Goal: Task Accomplishment & Management: Use online tool/utility

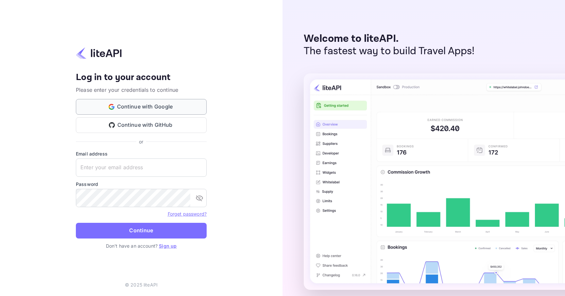
click at [132, 109] on button "Continue with Google" at bounding box center [141, 107] width 131 height 16
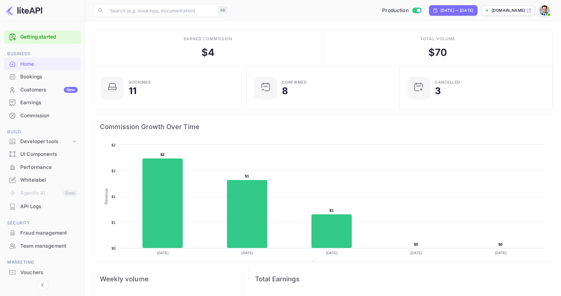
click at [42, 78] on div "Bookings" at bounding box center [48, 77] width 57 height 8
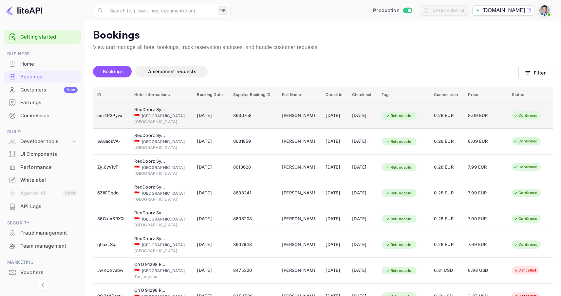
click at [161, 116] on div "🇮🇩 [GEOGRAPHIC_DATA]" at bounding box center [161, 116] width 55 height 6
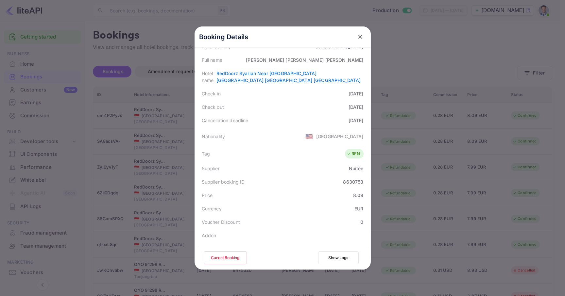
scroll to position [152, 0]
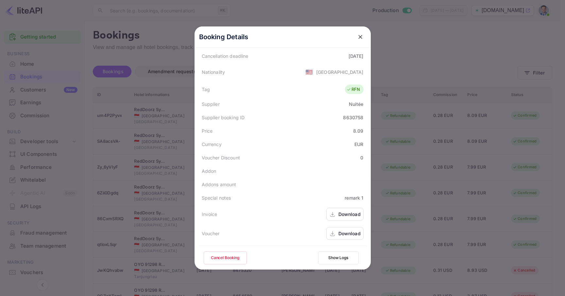
click at [357, 37] on icon "close" at bounding box center [360, 37] width 7 height 7
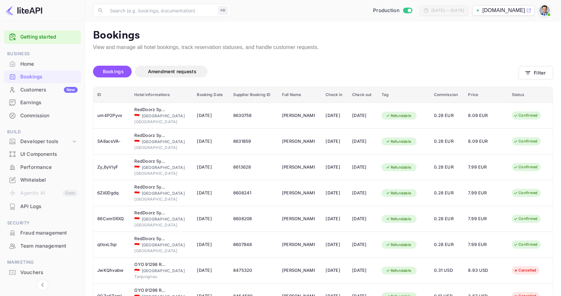
click at [45, 89] on div "Customers New" at bounding box center [48, 90] width 57 height 8
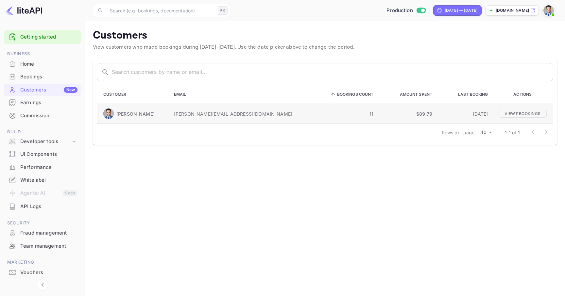
click at [164, 113] on div "[PERSON_NAME]" at bounding box center [133, 114] width 60 height 10
click at [537, 115] on p "View 11 booking s" at bounding box center [523, 114] width 48 height 8
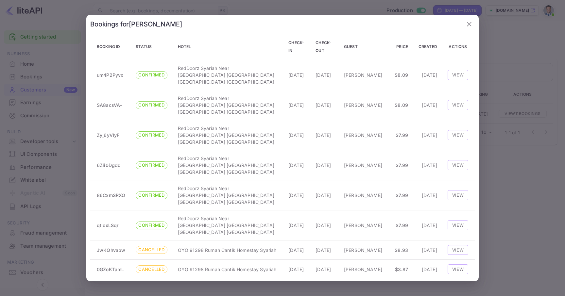
click at [522, 210] on div at bounding box center [282, 148] width 565 height 296
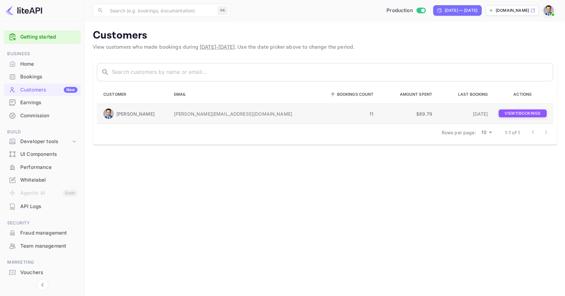
click at [520, 116] on p "View 11 booking s" at bounding box center [523, 114] width 48 height 8
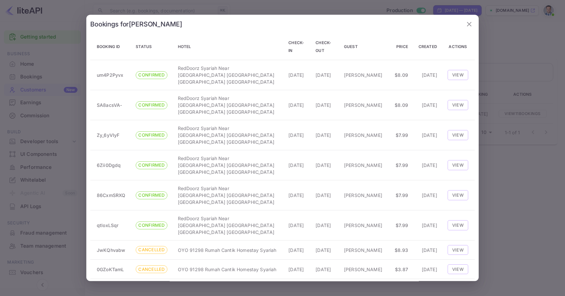
click at [516, 192] on div at bounding box center [282, 148] width 565 height 296
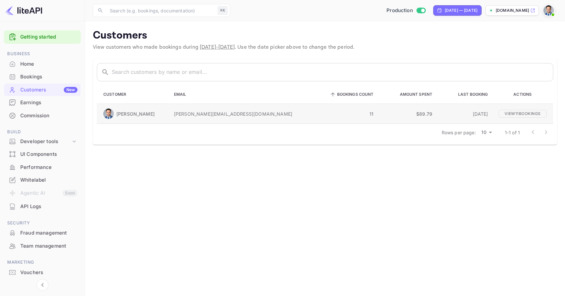
click at [262, 114] on p "[PERSON_NAME][EMAIL_ADDRESS][DOMAIN_NAME]" at bounding box center [242, 114] width 136 height 7
click at [531, 117] on td "View 11 booking s" at bounding box center [524, 114] width 60 height 20
click at [502, 113] on p "View 11 booking s" at bounding box center [523, 114] width 48 height 8
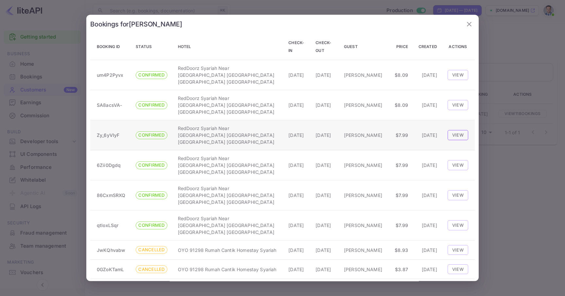
click at [458, 131] on button "View" at bounding box center [458, 136] width 21 height 10
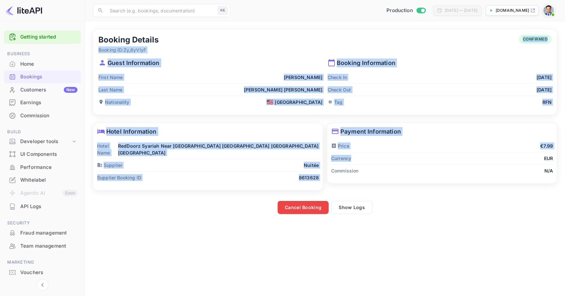
drag, startPoint x: 156, startPoint y: 35, endPoint x: 404, endPoint y: 164, distance: 279.4
click at [398, 163] on div "Booking Details Booking ID: Zy_6yVIyF CONFIRMED Guest Information First Name [P…" at bounding box center [323, 119] width 469 height 189
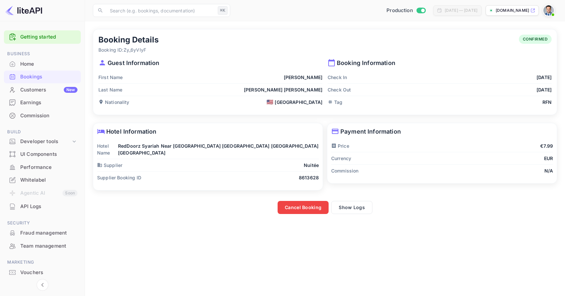
click at [456, 168] on div "Commission N/A" at bounding box center [442, 171] width 222 height 12
click at [417, 10] on input "Switch to Sandbox mode" at bounding box center [423, 10] width 13 height 4
checkbox input "false"
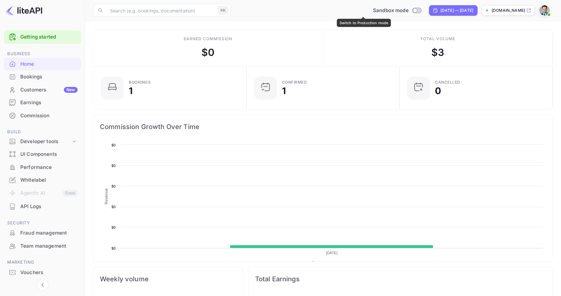
scroll to position [101, 144]
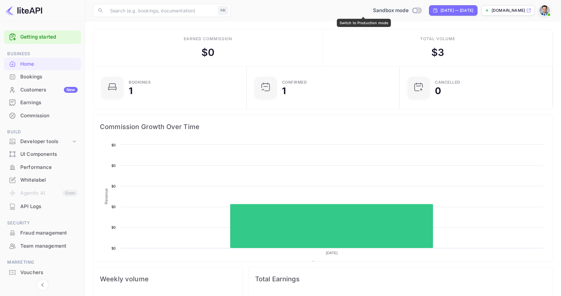
click at [408, 11] on input "Switch to Production mode" at bounding box center [414, 10] width 13 height 4
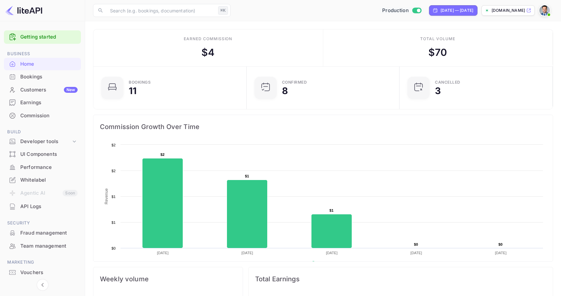
click at [41, 104] on div "Earnings" at bounding box center [48, 103] width 57 height 8
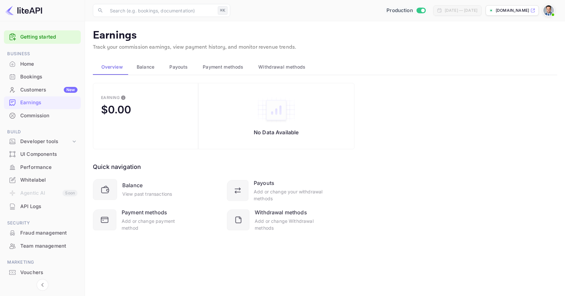
click at [149, 64] on span "Balance" at bounding box center [146, 67] width 18 height 8
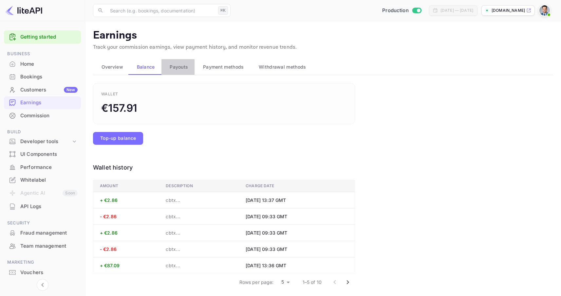
click at [190, 67] on button "Payouts" at bounding box center [177, 67] width 33 height 16
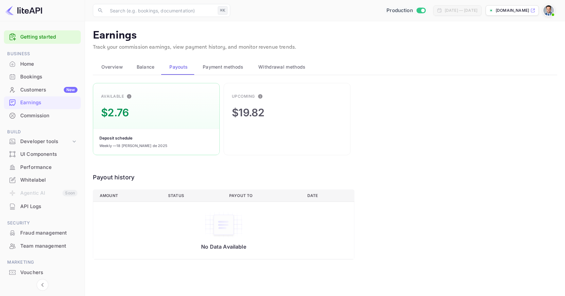
click at [224, 66] on span "Payment methods" at bounding box center [223, 67] width 41 height 8
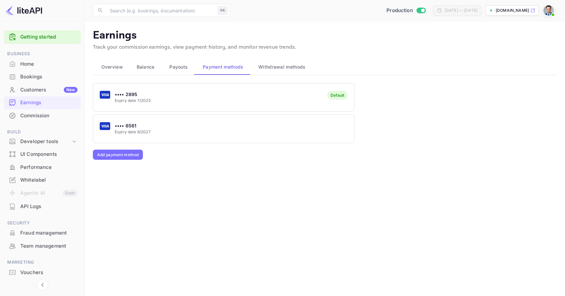
click at [280, 66] on span "Withdrawal methods" at bounding box center [282, 67] width 47 height 8
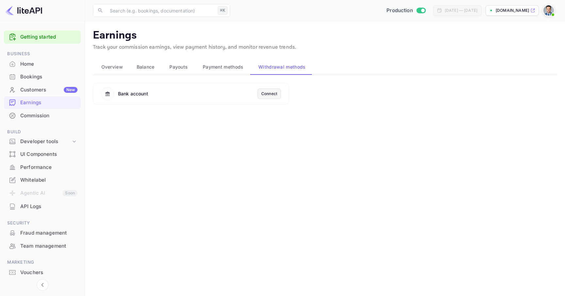
click at [38, 115] on div "Commission" at bounding box center [48, 116] width 57 height 8
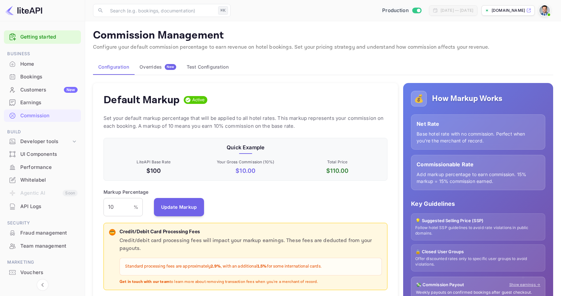
click at [15, 101] on icon at bounding box center [13, 103] width 6 height 6
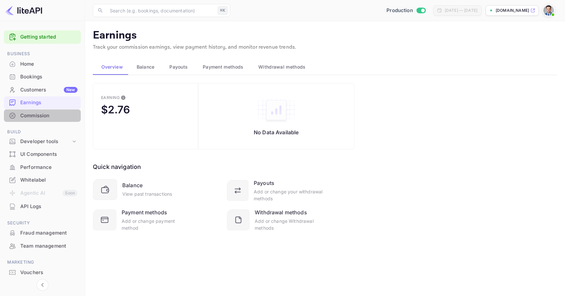
click at [34, 111] on div "Commission" at bounding box center [42, 116] width 77 height 13
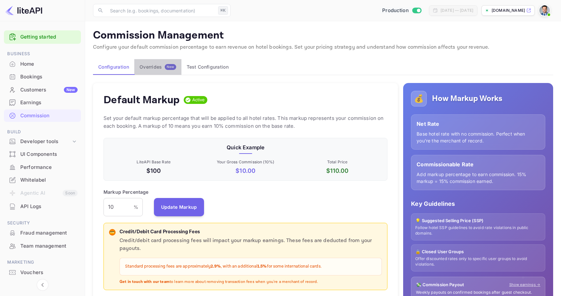
click at [146, 66] on div "Overrides New" at bounding box center [157, 67] width 37 height 6
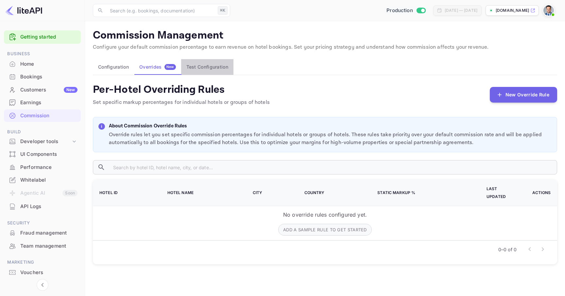
click at [209, 68] on button "Test Configuration" at bounding box center [207, 67] width 52 height 16
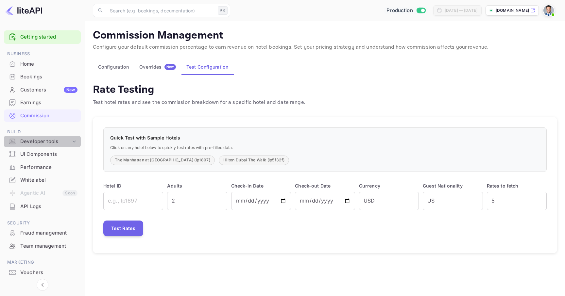
click at [68, 143] on div "Developer tools" at bounding box center [45, 142] width 51 height 8
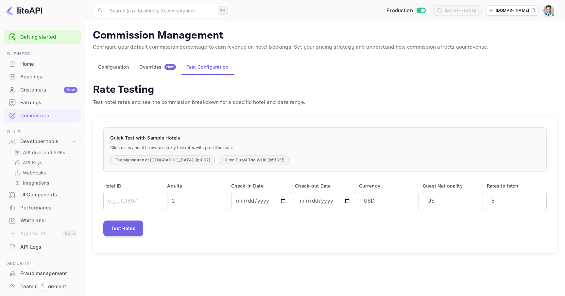
click at [58, 153] on p "API docs and SDKs" at bounding box center [44, 152] width 43 height 7
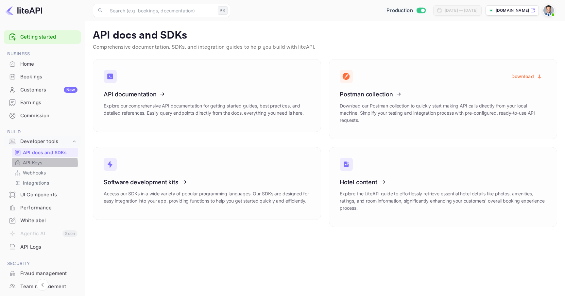
click at [42, 164] on p "API Keys" at bounding box center [32, 162] width 19 height 7
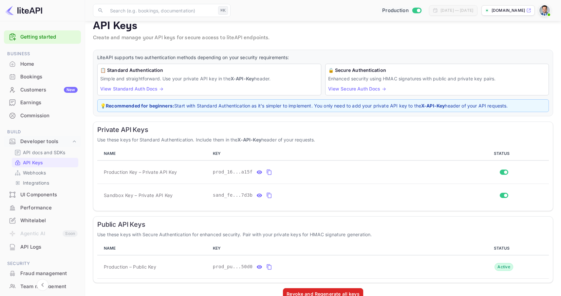
scroll to position [11, 0]
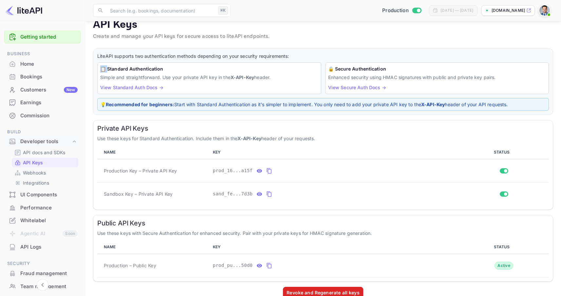
drag, startPoint x: 104, startPoint y: 69, endPoint x: 124, endPoint y: 70, distance: 19.3
click at [120, 70] on div "📋 Standard Authentication Simple and straightforward. Use your private API key …" at bounding box center [209, 79] width 224 height 32
drag, startPoint x: 134, startPoint y: 69, endPoint x: 143, endPoint y: 69, distance: 8.5
click at [135, 69] on h6 "📋 Standard Authentication" at bounding box center [209, 68] width 218 height 7
drag, startPoint x: 105, startPoint y: 56, endPoint x: 154, endPoint y: 57, distance: 49.4
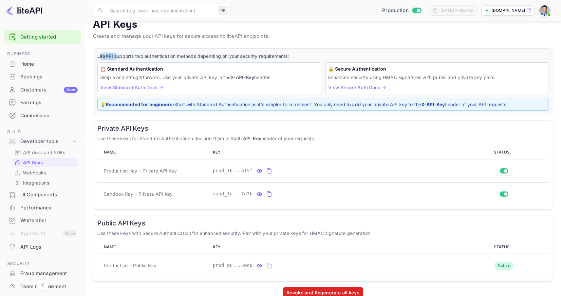
click at [128, 56] on p "LiteAPI supports two authentication methods depending on your security requirem…" at bounding box center [322, 56] width 451 height 7
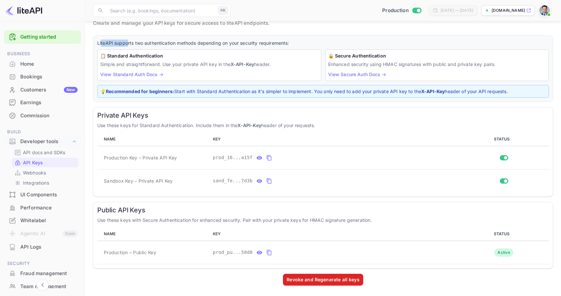
scroll to position [24, 0]
click at [46, 173] on p "Webhooks" at bounding box center [34, 173] width 23 height 7
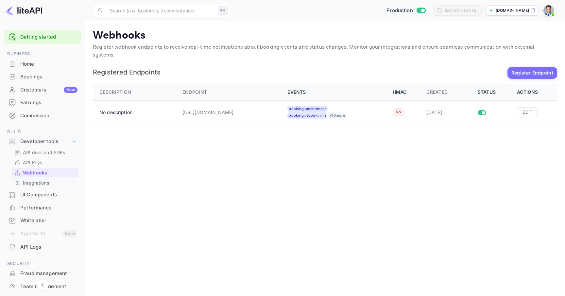
click at [46, 182] on p "Integrations" at bounding box center [36, 183] width 26 height 7
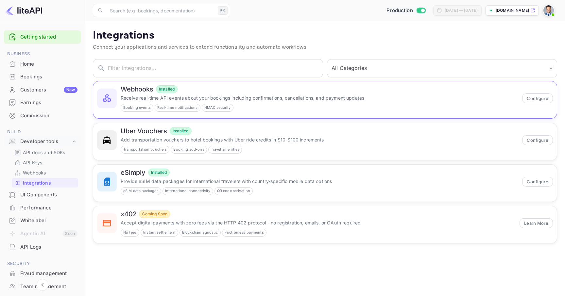
click at [276, 100] on p "Receive real-time API events about your bookings including confirmations, cance…" at bounding box center [320, 98] width 398 height 7
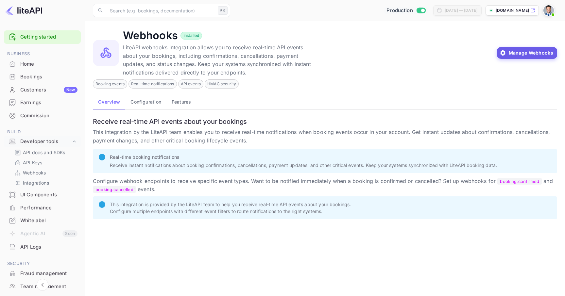
click at [541, 56] on button "Manage Webhooks" at bounding box center [527, 53] width 61 height 12
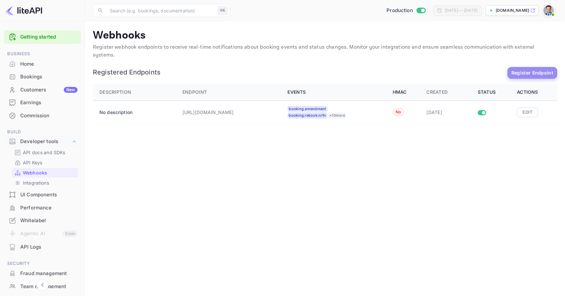
click at [545, 67] on button "Register Endpoint" at bounding box center [533, 73] width 50 height 12
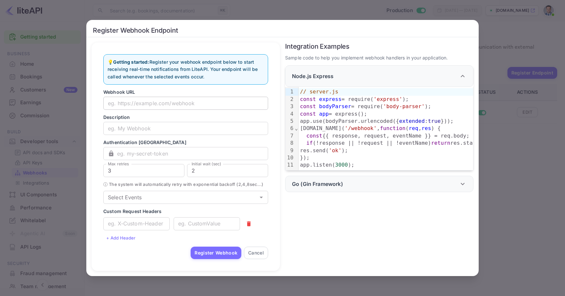
click at [165, 101] on input "text" at bounding box center [185, 103] width 165 height 13
click at [254, 258] on button "Cancel" at bounding box center [256, 253] width 24 height 12
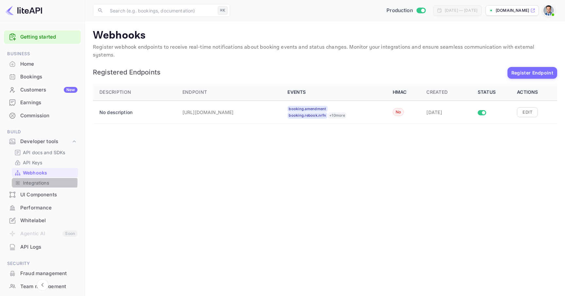
click at [27, 182] on p "Integrations" at bounding box center [36, 183] width 26 height 7
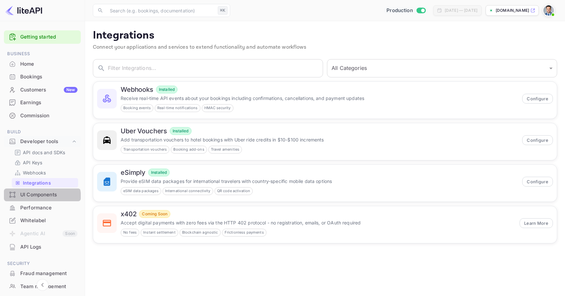
click at [42, 198] on div "UI Components" at bounding box center [48, 195] width 57 height 8
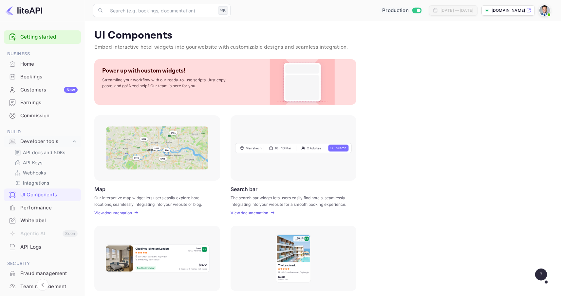
click at [42, 210] on div "Performance" at bounding box center [48, 209] width 57 height 8
